Goal: Task Accomplishment & Management: Manage account settings

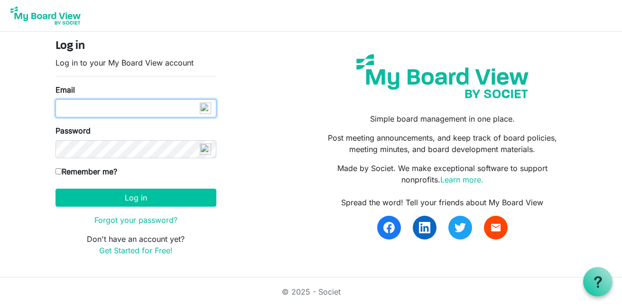
click at [155, 110] on input "Email" at bounding box center [136, 108] width 161 height 18
type input "info@creativecommunityimpact.ca"
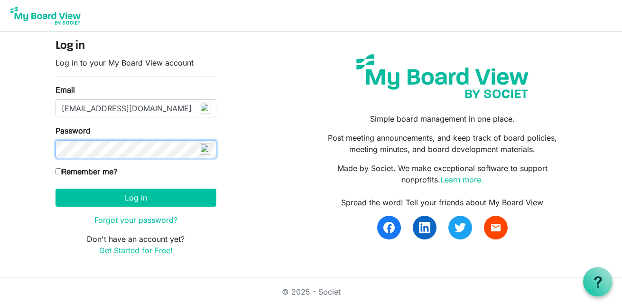
click at [56, 188] on button "Log in" at bounding box center [136, 197] width 161 height 18
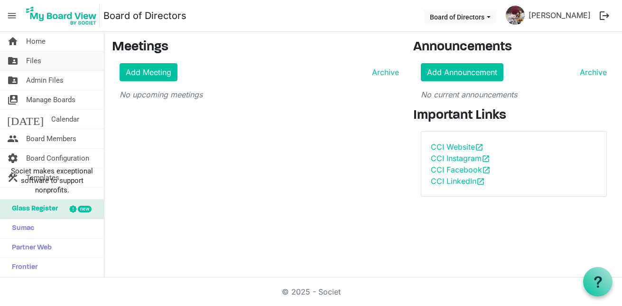
click at [30, 61] on span "Files" at bounding box center [33, 60] width 15 height 19
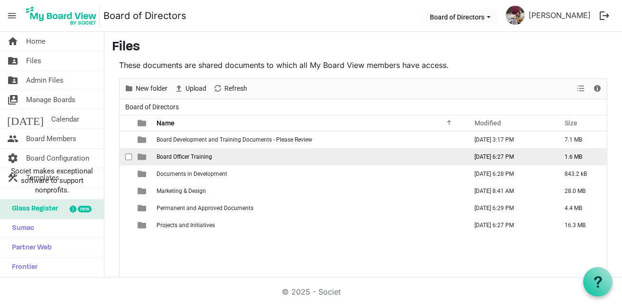
click at [195, 157] on span "Board Officer Training" at bounding box center [185, 156] width 56 height 7
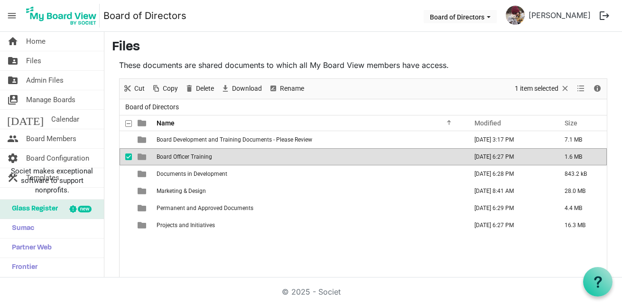
click at [195, 157] on span "Board Officer Training" at bounding box center [185, 156] width 56 height 7
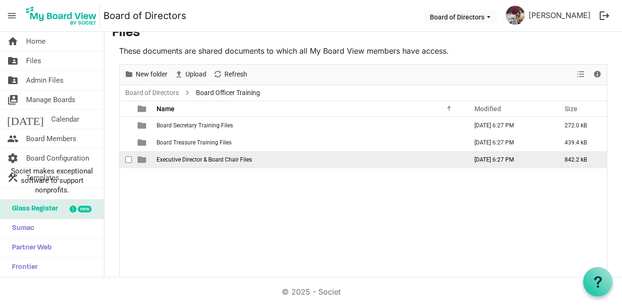
click at [199, 158] on span "Executive Director & Board Chair Files" at bounding box center [204, 159] width 95 height 7
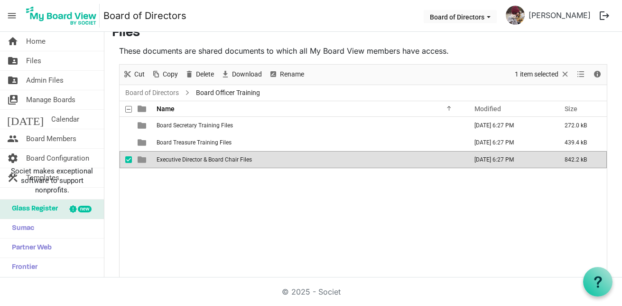
click at [199, 158] on span "Executive Director & Board Chair Files" at bounding box center [204, 159] width 95 height 7
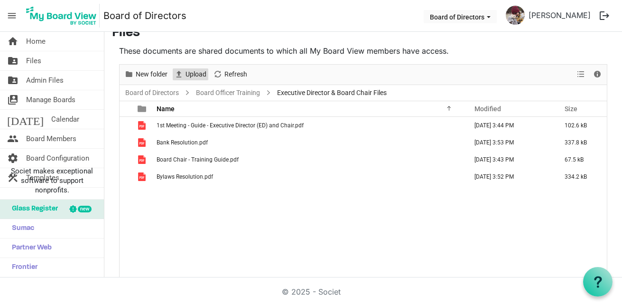
click at [195, 78] on span "Upload" at bounding box center [196, 74] width 23 height 12
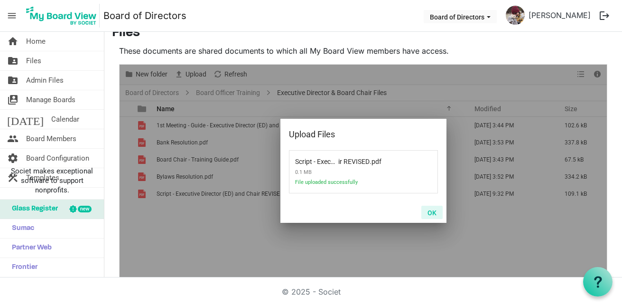
click at [428, 210] on button "OK" at bounding box center [431, 211] width 21 height 13
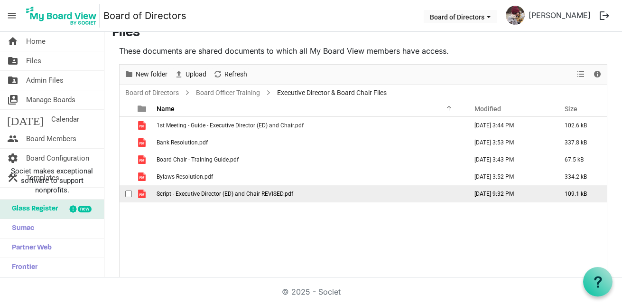
click at [240, 191] on span "Script - Executive Director (ED) and Chair REVISED.pdf" at bounding box center [225, 193] width 137 height 7
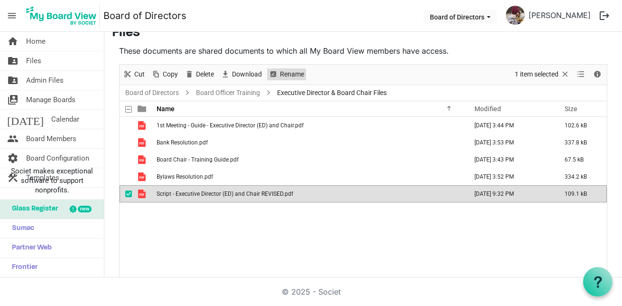
click at [286, 74] on span "Rename" at bounding box center [292, 74] width 26 height 12
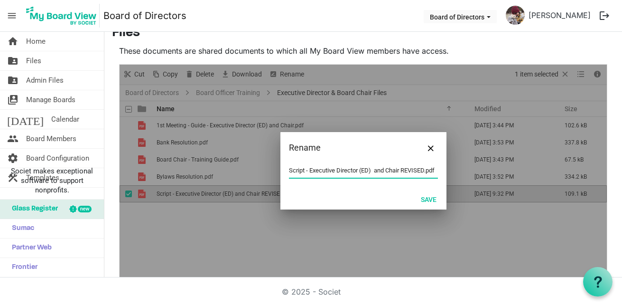
click at [309, 168] on input "Script - Executive Director (ED) and Chair REVISED.pdf" at bounding box center [363, 170] width 149 height 14
click at [306, 170] on input "Script - Executive Director (ED) and Chair REVISED.pdf" at bounding box center [363, 170] width 149 height 14
drag, startPoint x: 306, startPoint y: 171, endPoint x: 253, endPoint y: 160, distance: 54.3
click at [253, 160] on div "Rename Script - Executive Director (ED) and Chair REVISED.pdf Save" at bounding box center [363, 171] width 487 height 213
type input "1st meeting - Guide - Executive Director (ED) and Chair REVISED.pdf"
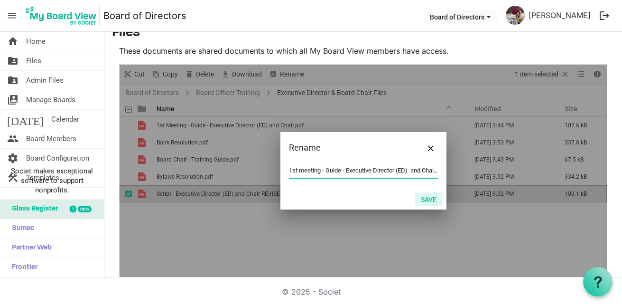
click at [434, 200] on button "Save" at bounding box center [429, 198] width 28 height 13
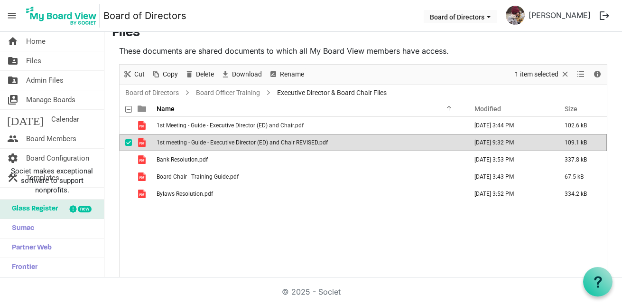
click at [300, 138] on td "1st meeting - Guide - Executive Director (ED) and Chair REVISED.pdf" at bounding box center [309, 142] width 311 height 17
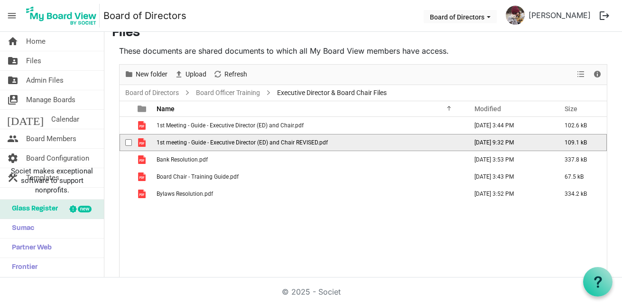
click at [300, 138] on td "1st meeting - Guide - Executive Director (ED) and Chair REVISED.pdf" at bounding box center [309, 142] width 311 height 17
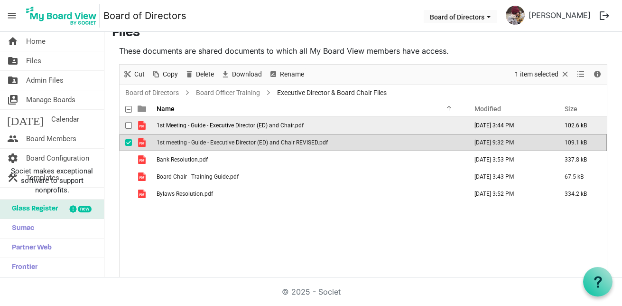
click at [271, 125] on span "1st Meeting - Guide - Executive Director (ED) and Chair.pdf" at bounding box center [230, 125] width 147 height 7
